Goal: Task Accomplishment & Management: Manage account settings

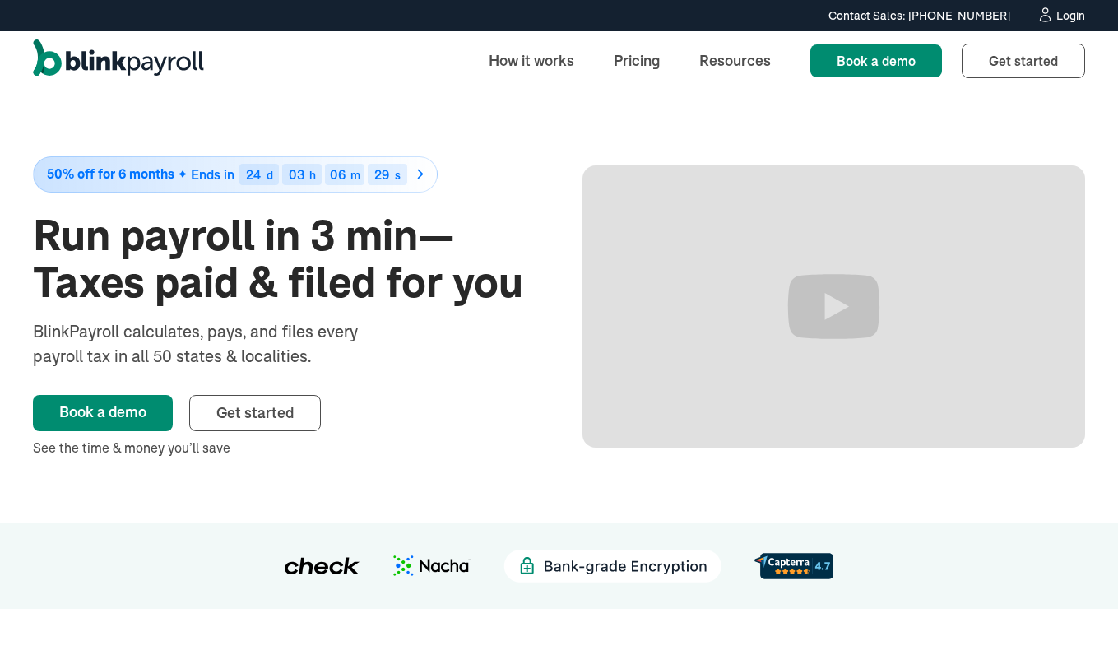
click at [1065, 15] on div "Login" at bounding box center [1071, 16] width 29 height 12
click at [1071, 16] on div "Login" at bounding box center [1071, 16] width 29 height 12
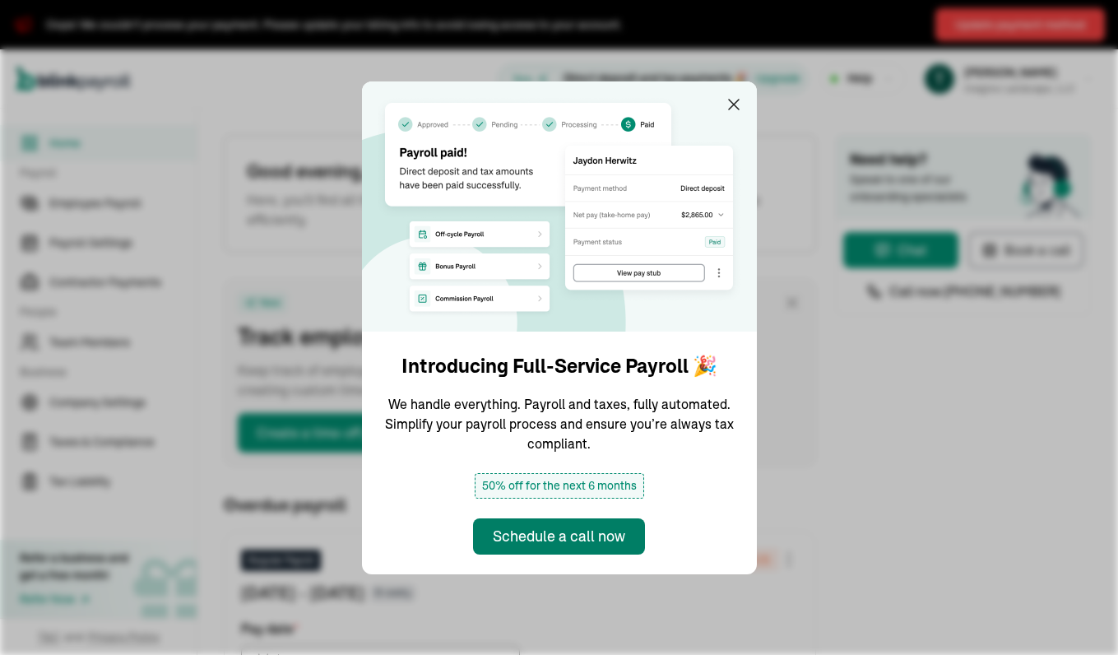
type input "[DATE]"
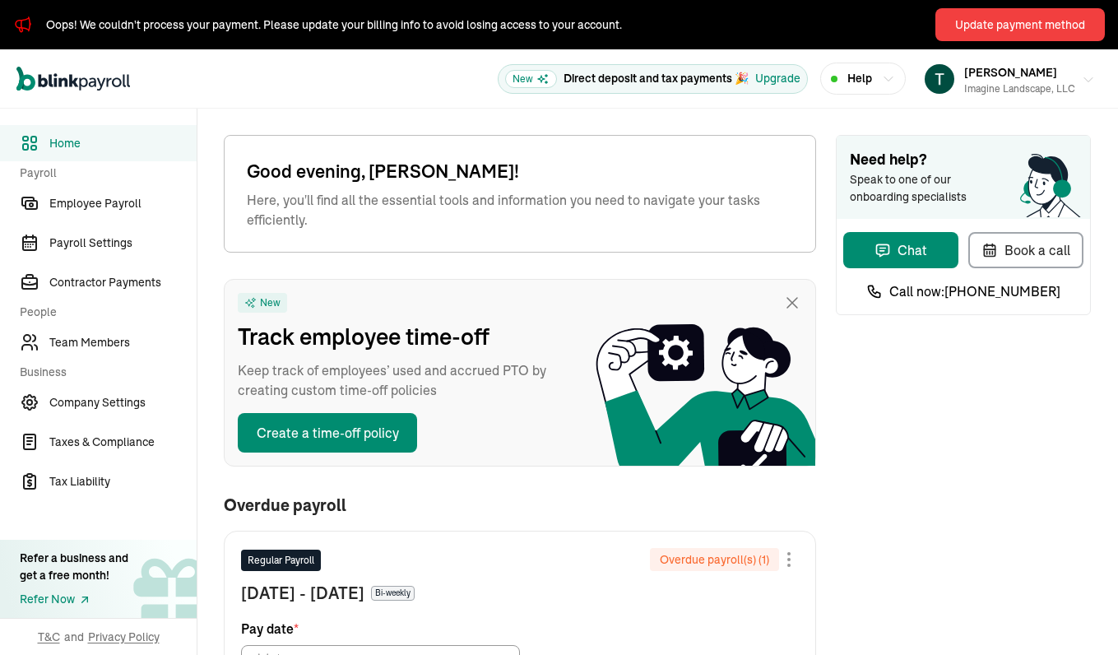
click at [1088, 76] on icon "button" at bounding box center [1088, 79] width 13 height 13
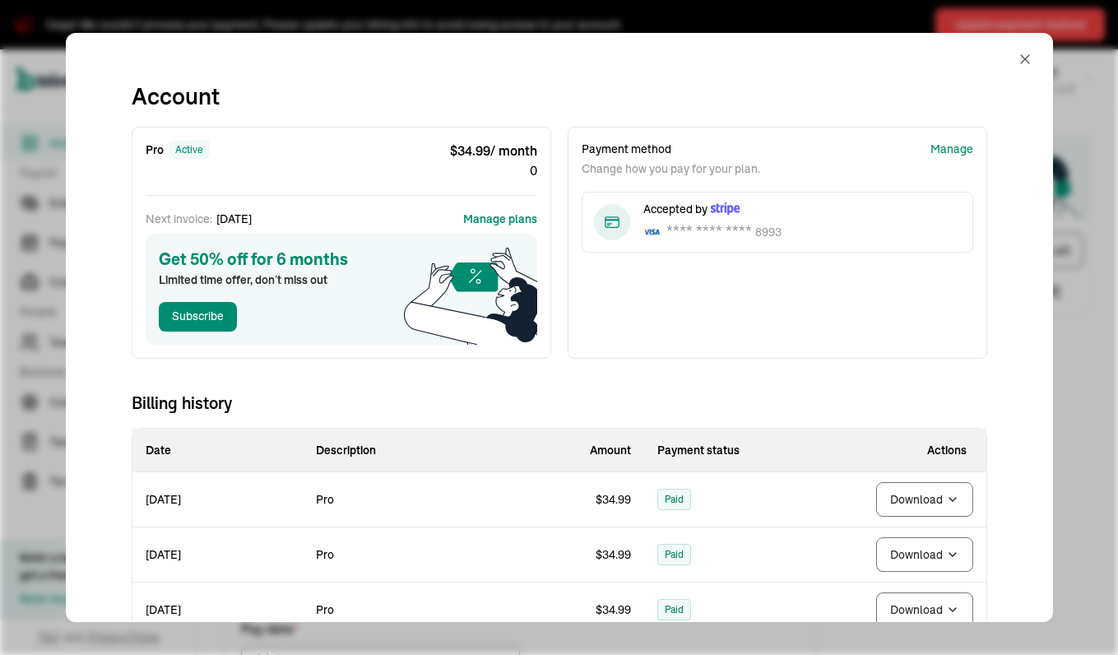
click at [518, 220] on button "Manage plans" at bounding box center [500, 219] width 74 height 16
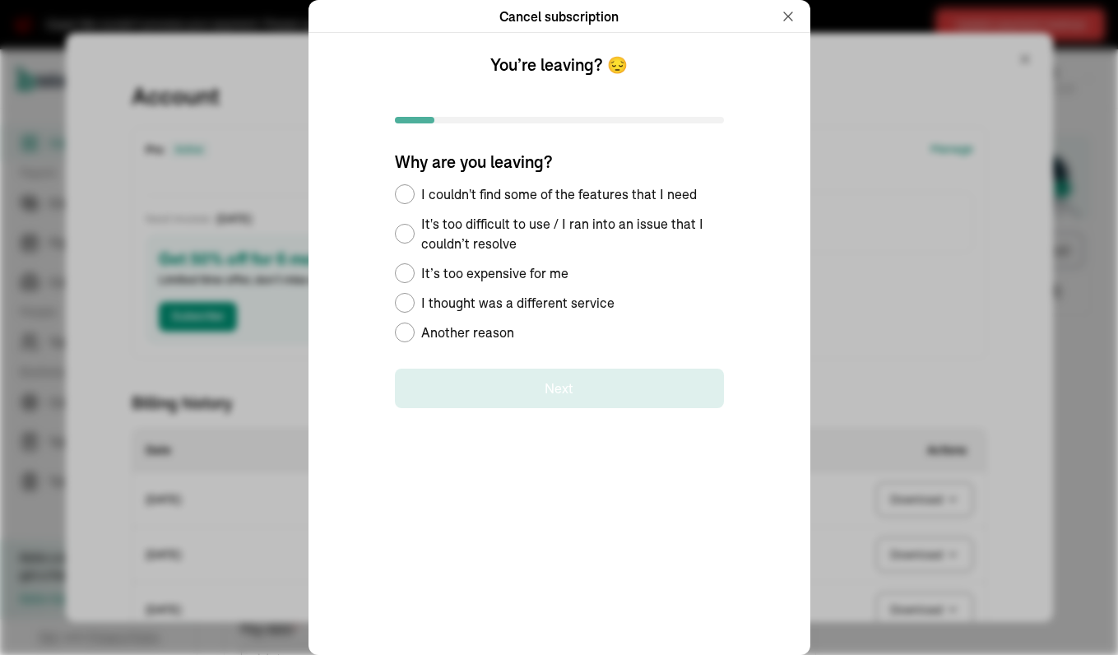
click at [440, 330] on span "Another reason" at bounding box center [467, 333] width 93 height 20
click at [407, 330] on input "Another reason" at bounding box center [400, 332] width 13 height 13
radio input "true"
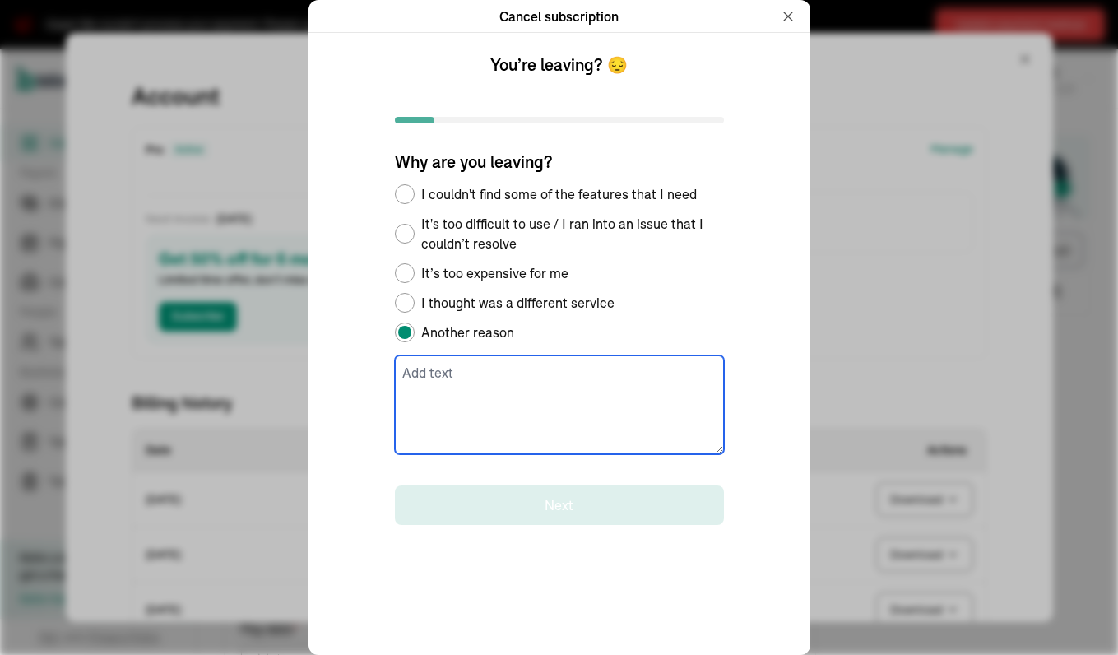
click at [506, 434] on textarea at bounding box center [559, 405] width 329 height 99
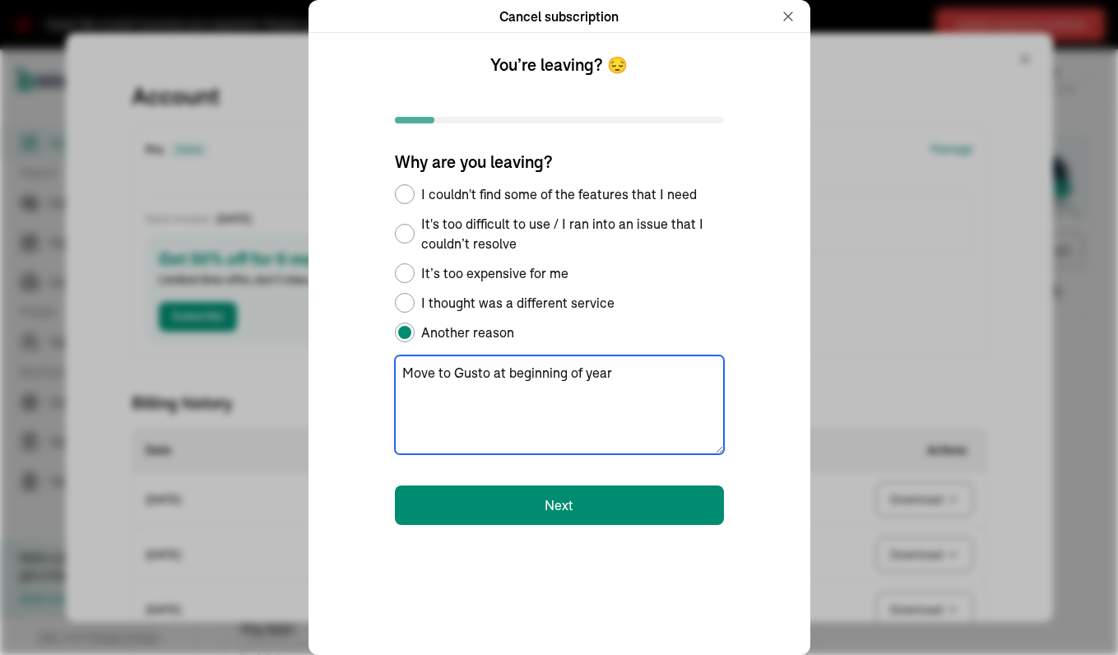
type textarea "Move to Gusto at beginning of year"
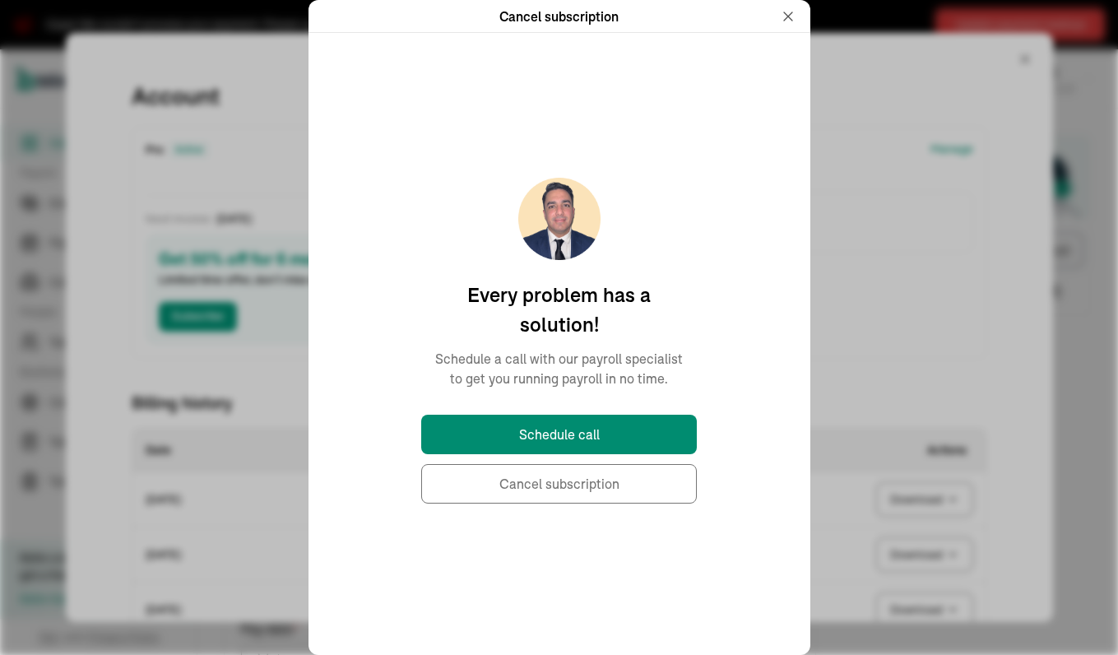
click at [599, 485] on button "Cancel subscription" at bounding box center [559, 484] width 276 height 40
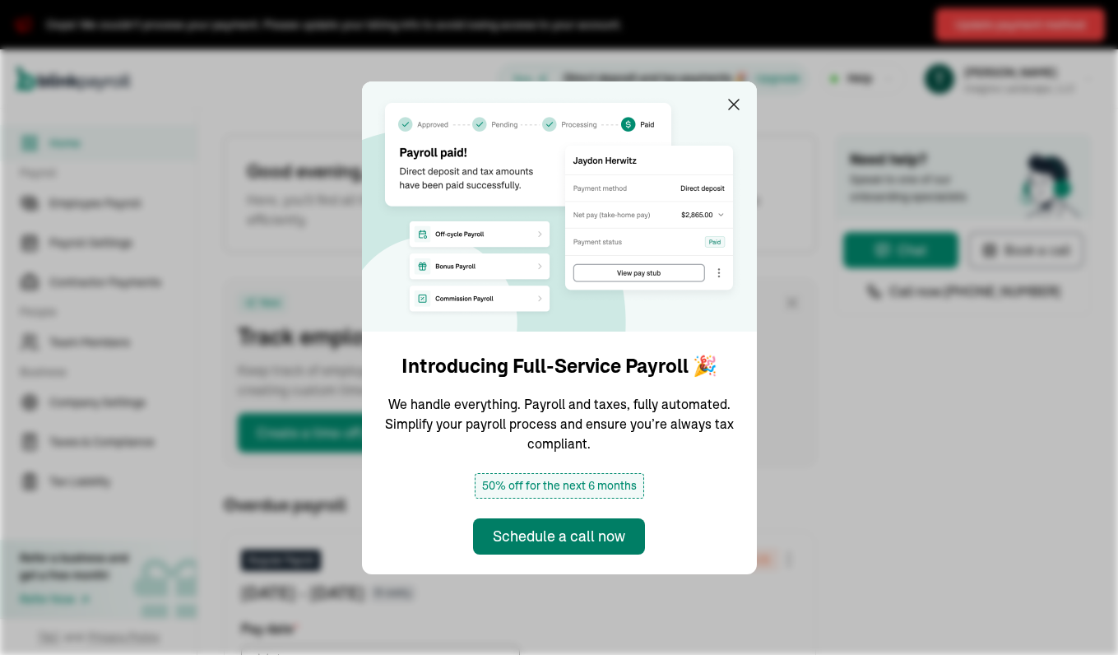
type input "[DATE]"
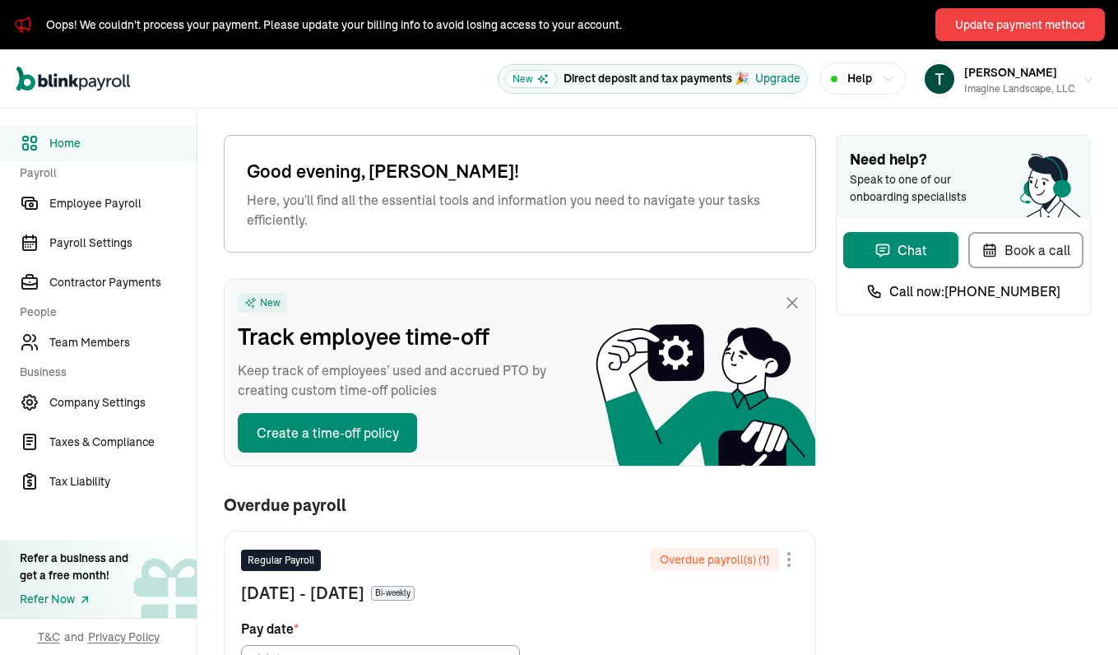
click at [1088, 76] on icon "button" at bounding box center [1088, 79] width 13 height 13
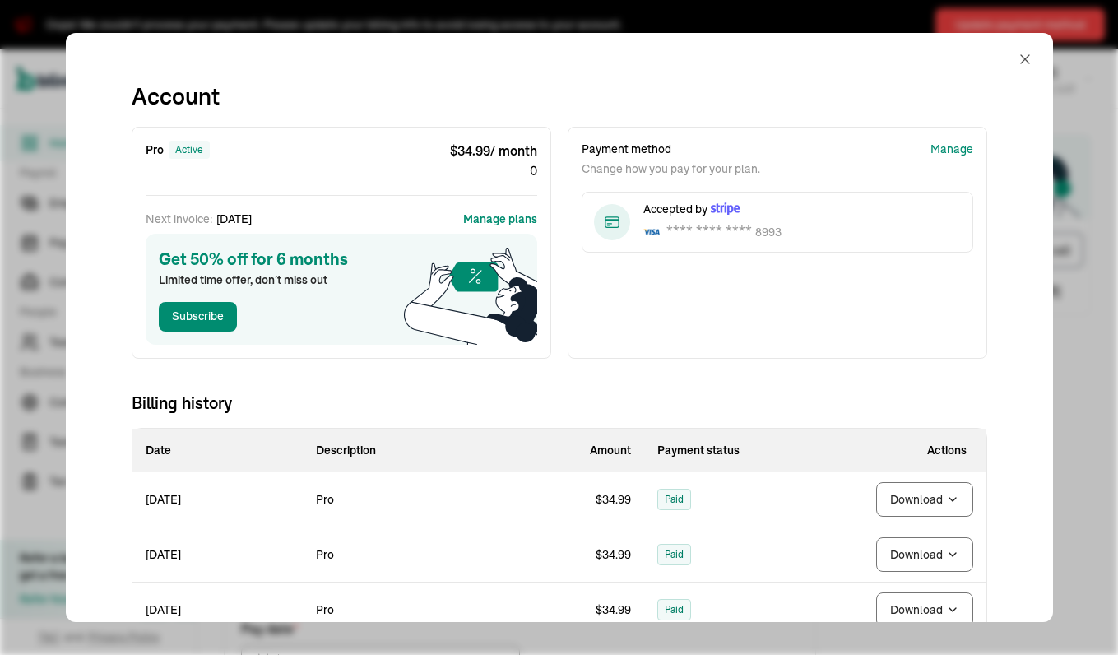
click at [518, 220] on button "Manage plans" at bounding box center [500, 219] width 74 height 16
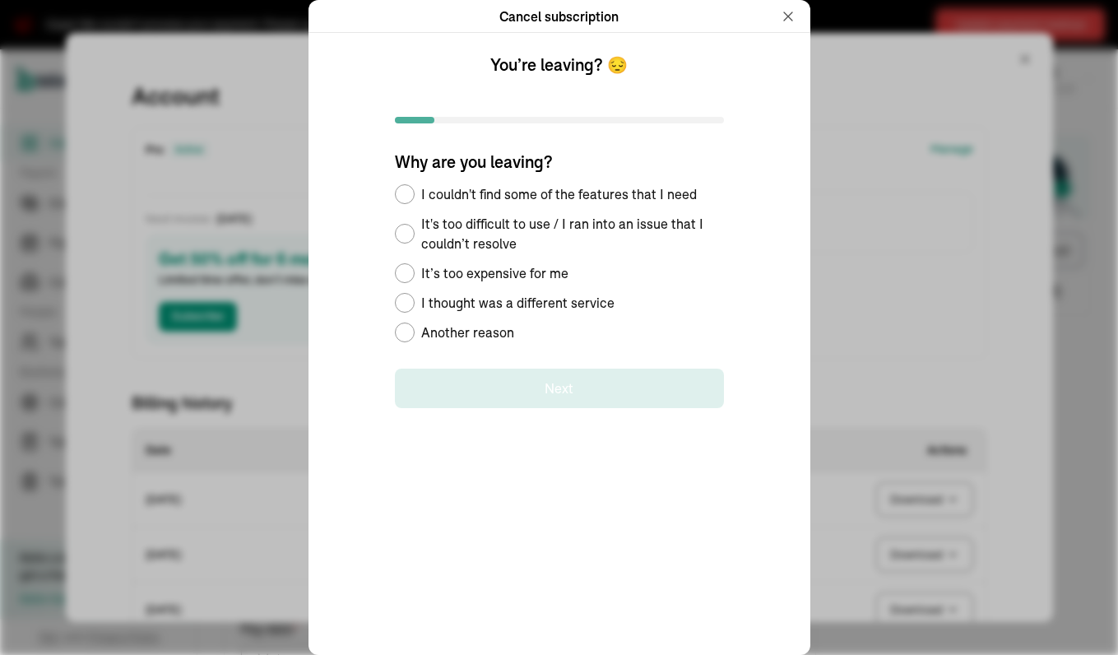
click at [440, 330] on span "Another reason" at bounding box center [467, 333] width 93 height 20
click at [407, 330] on input "Another reason" at bounding box center [400, 332] width 13 height 13
radio input "true"
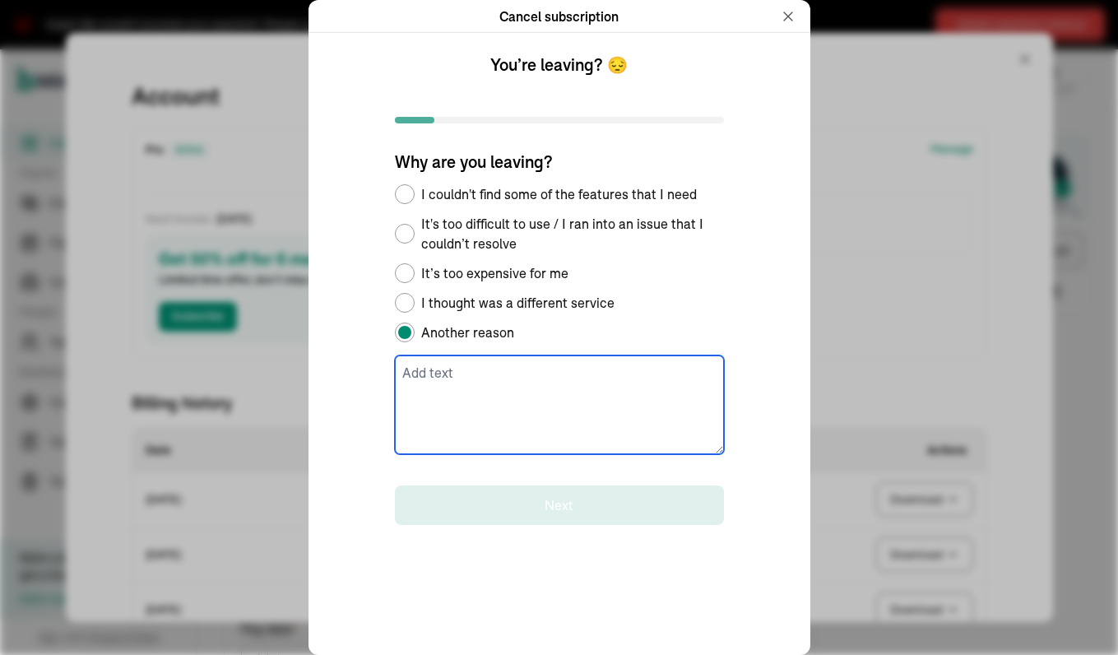
click at [506, 434] on textarea at bounding box center [559, 405] width 329 height 99
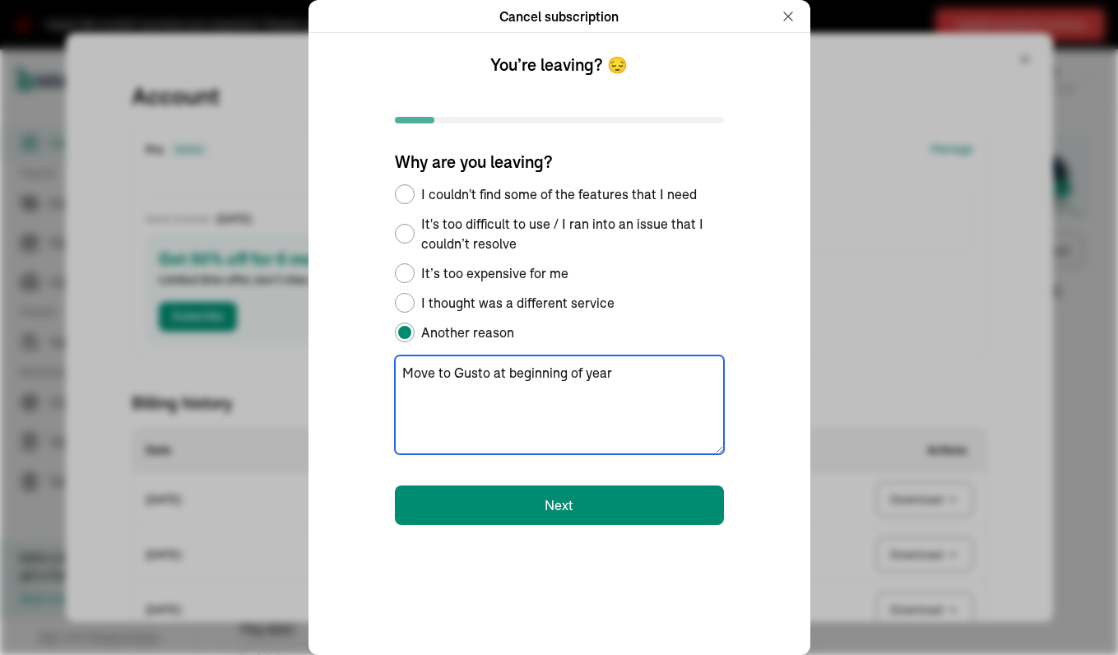
type textarea "Move to Gusto at beginning of year"
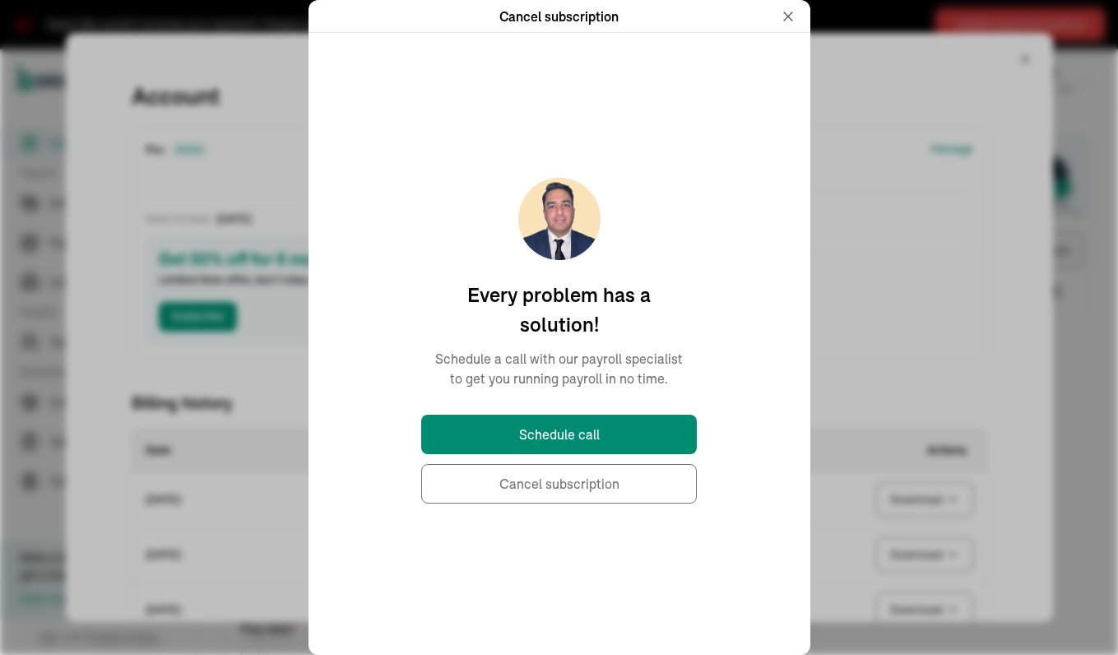
click at [599, 485] on button "Cancel subscription" at bounding box center [559, 484] width 276 height 40
